Goal: Transaction & Acquisition: Purchase product/service

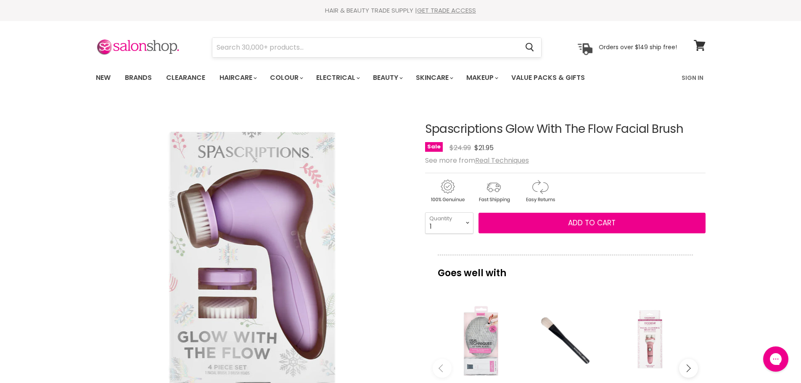
type input "bondi boost blonde baby toning conditioner"
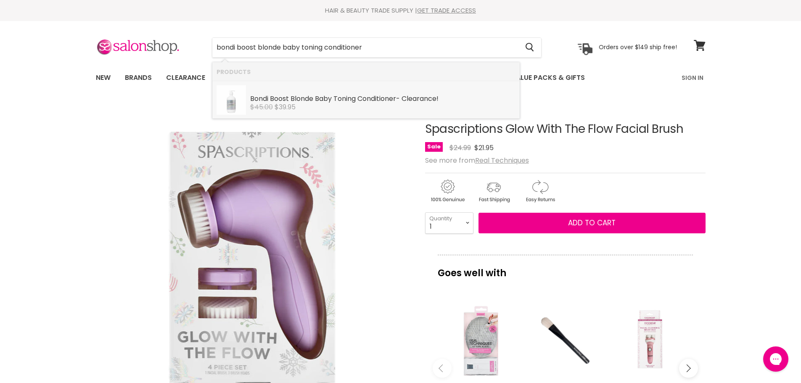
click at [330, 106] on div "$45.00 $39.95" at bounding box center [382, 107] width 265 height 8
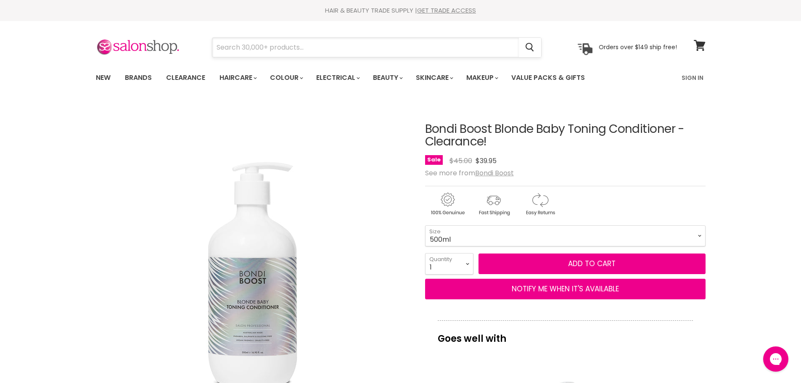
click at [243, 49] on input "Search" at bounding box center [365, 47] width 307 height 19
paste input "bondi boost blonde baby toning conditioner"
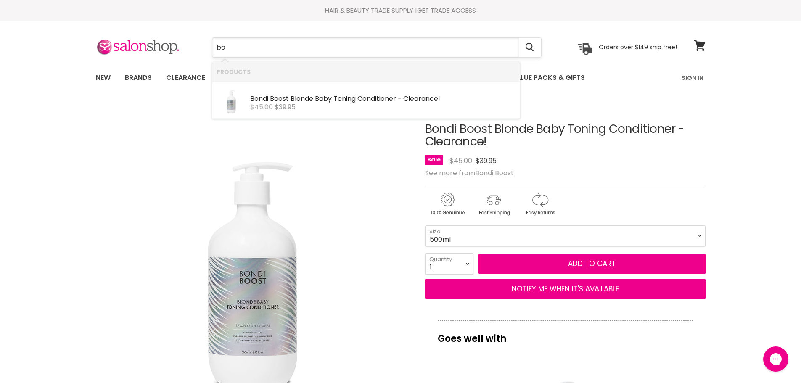
type input "b"
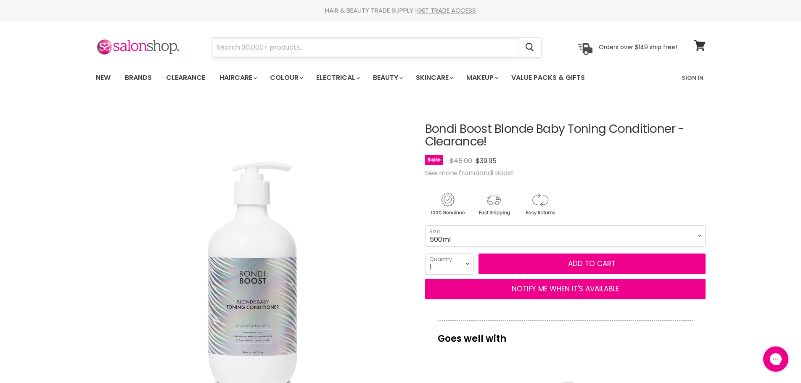
paste input "feather professional injector blades"
type input "feather professional injector blades"
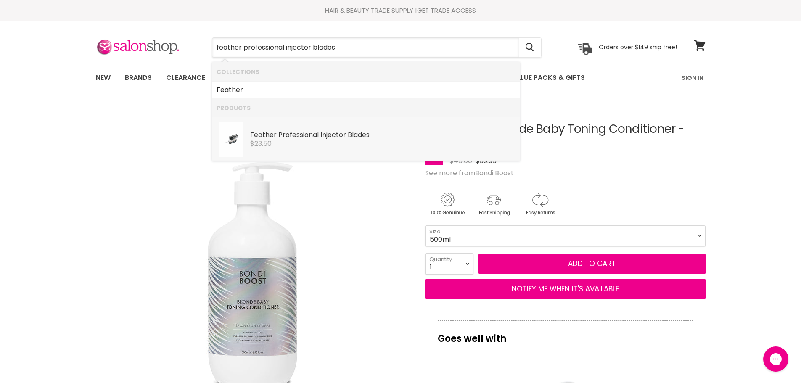
click at [313, 150] on link "Feather Professional Injector Blades Feather $23.50" at bounding box center [366, 139] width 299 height 35
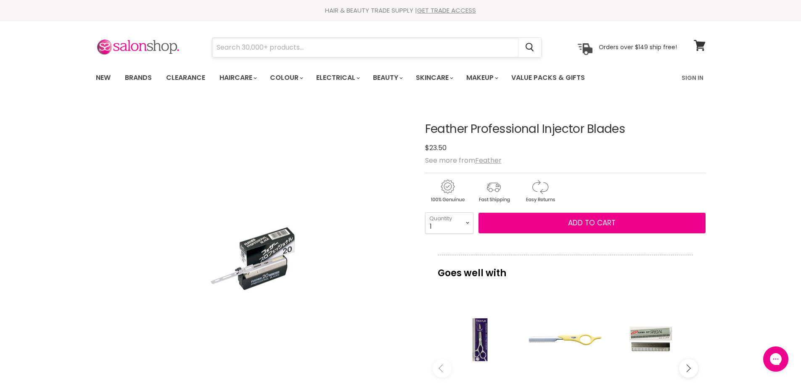
paste input "featherjet fusion plus ionic dryer 2200w"
type input "featherjet fusion plus ionic dryer 2200w"
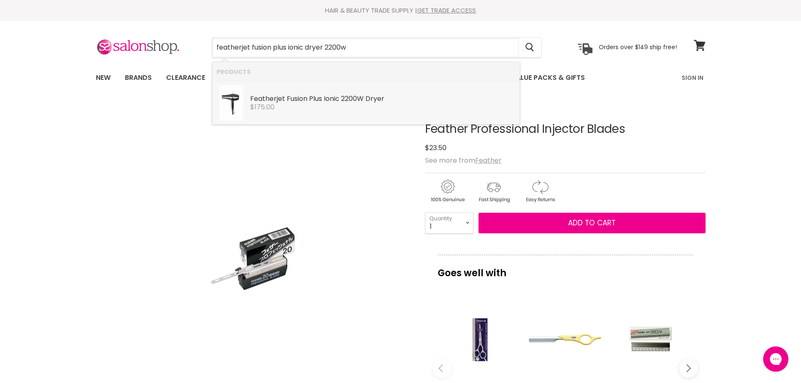
click at [293, 107] on div "$175.00" at bounding box center [382, 107] width 265 height 8
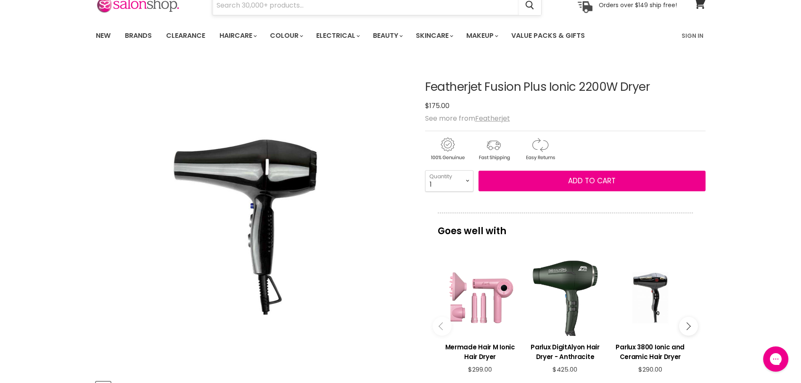
click at [241, 5] on input "Search" at bounding box center [365, 5] width 307 height 19
paste input "pure lamellar vitality glass hair treatment"
type input "pure lamellar vitality glass hair treatment"
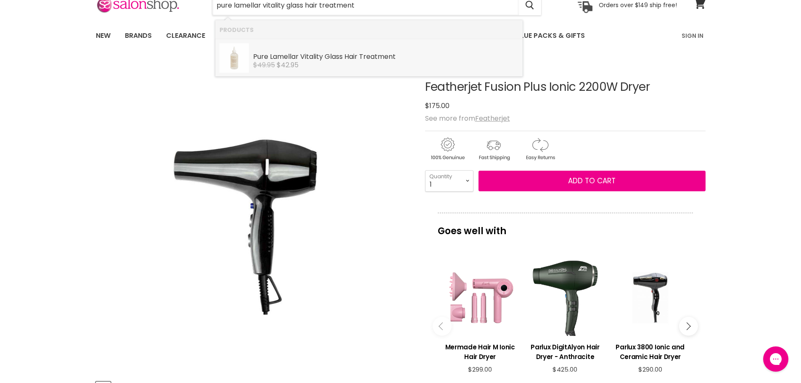
click at [275, 61] on s "$49.95" at bounding box center [264, 65] width 22 height 10
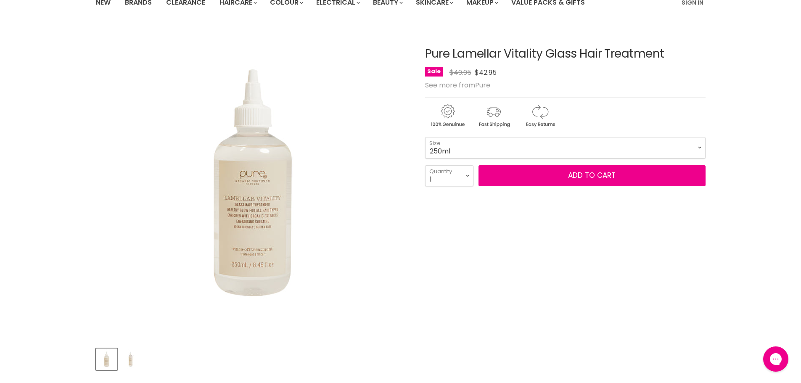
scroll to position [84, 0]
